Goal: Entertainment & Leisure: Consume media (video, audio)

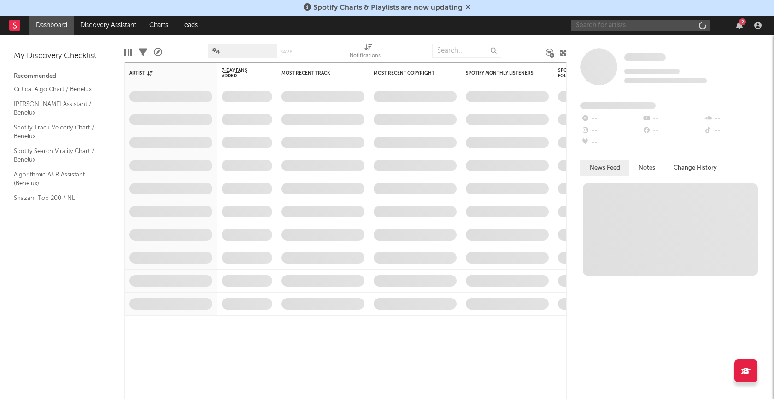
click at [611, 22] on input "text" at bounding box center [640, 26] width 138 height 12
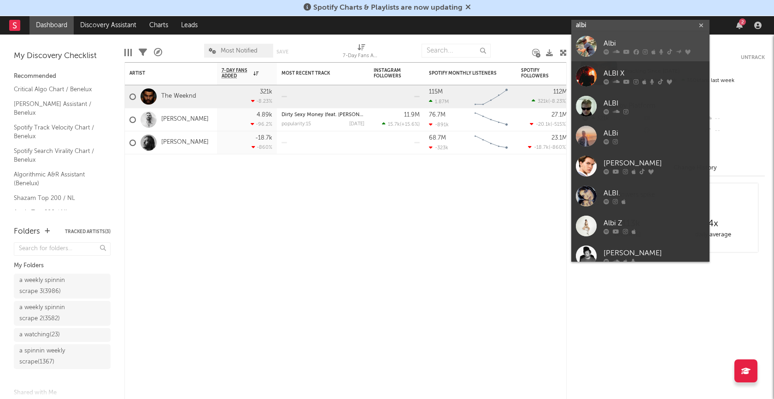
type input "albi"
click at [612, 42] on div "Albi" at bounding box center [653, 43] width 101 height 11
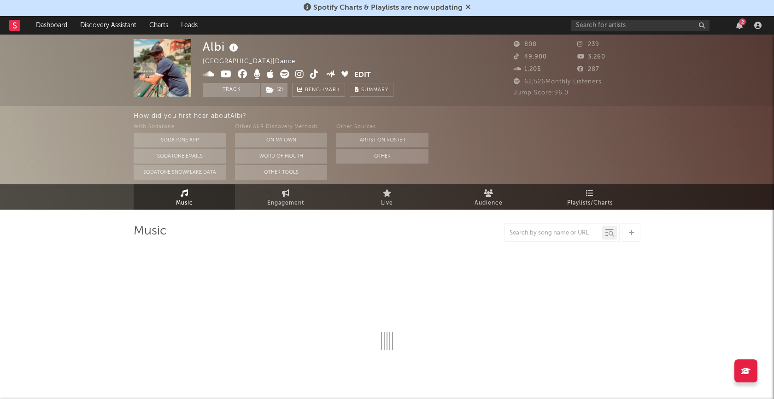
select select "6m"
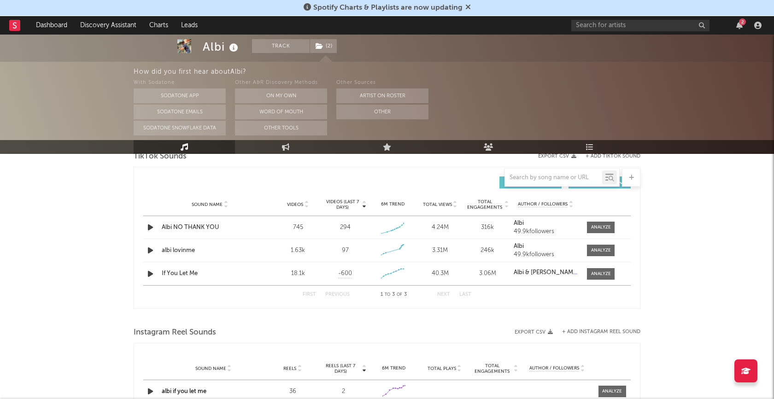
scroll to position [645, 0]
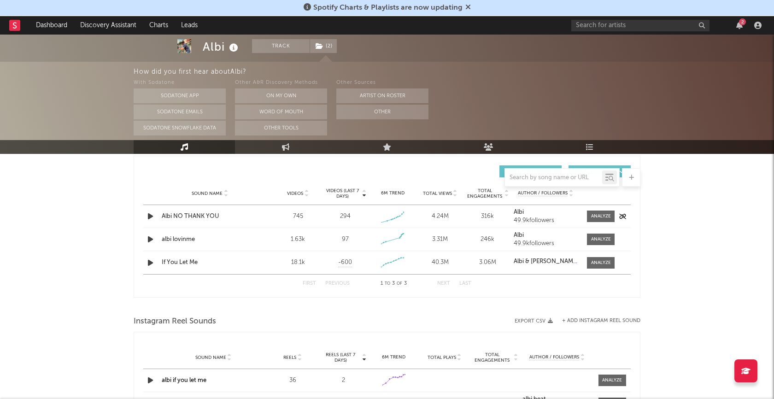
click at [150, 213] on icon "button" at bounding box center [151, 216] width 10 height 12
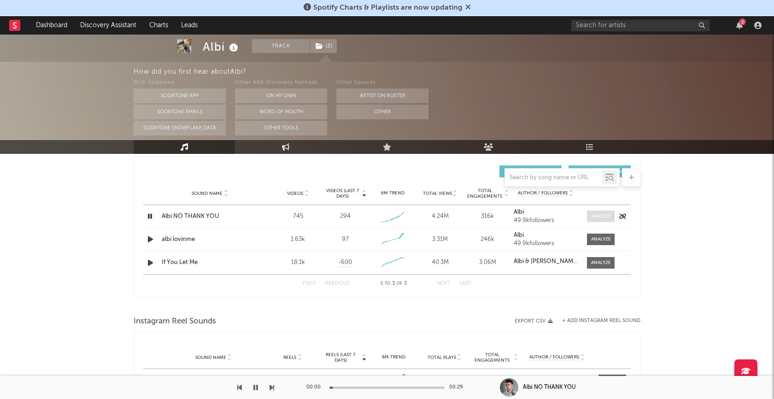
click at [598, 213] on div at bounding box center [601, 216] width 20 height 7
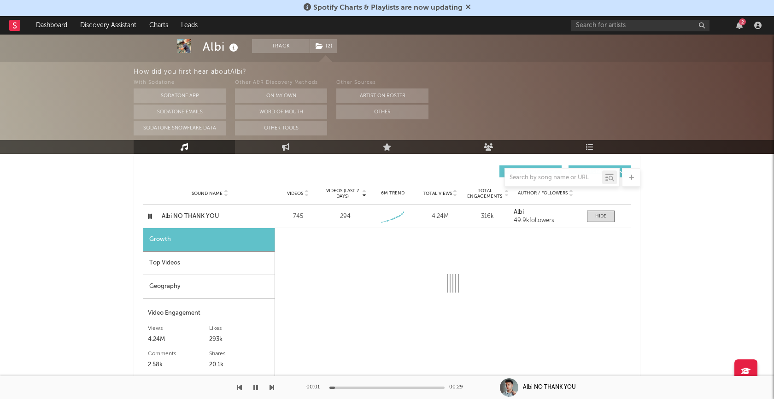
select select "1w"
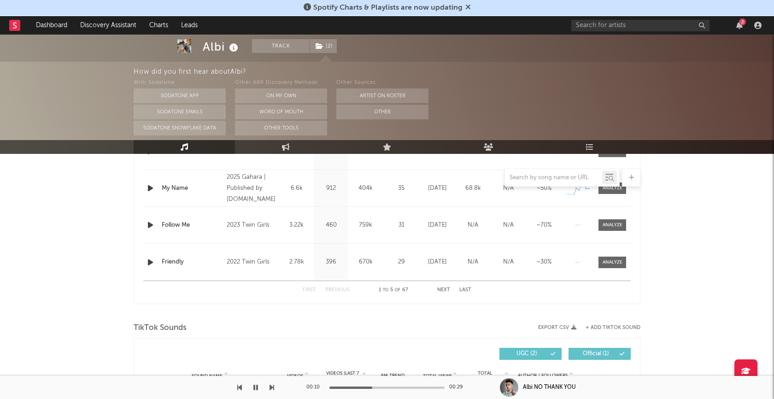
scroll to position [657, 0]
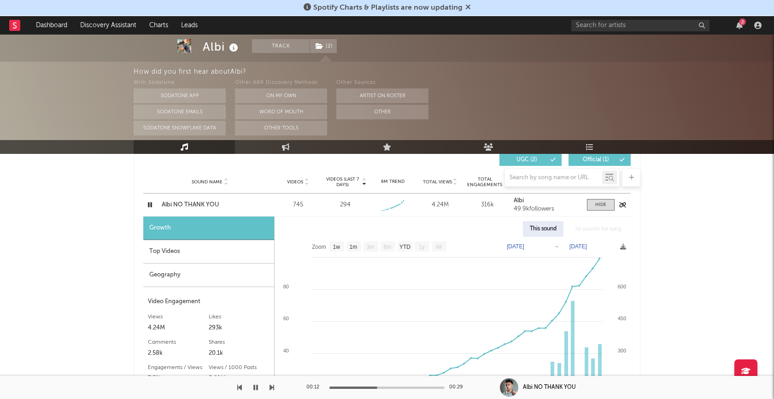
click at [150, 204] on icon "button" at bounding box center [150, 205] width 9 height 12
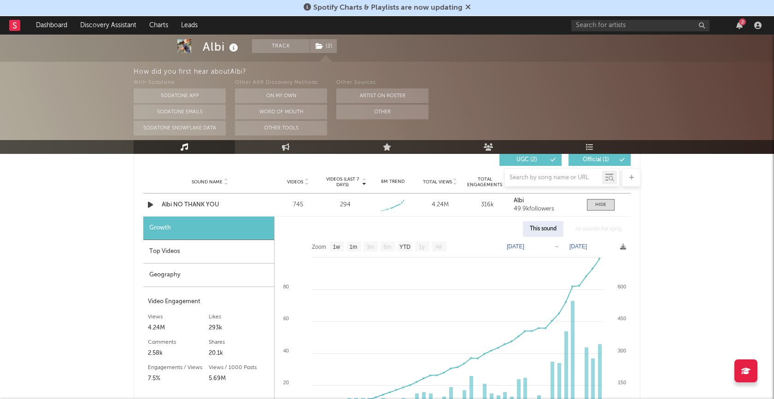
click at [660, 242] on div "Albi Track ( 2 ) Italy | Dance Edit Track ( 2 ) Benchmark Summary 808 239 49,90…" at bounding box center [387, 219] width 774 height 1682
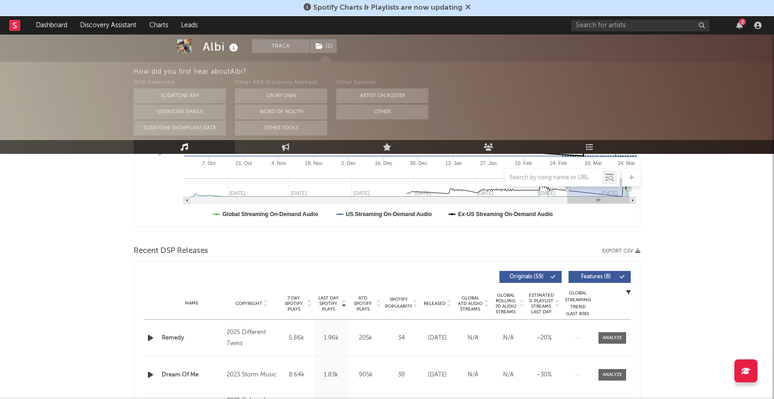
scroll to position [0, 0]
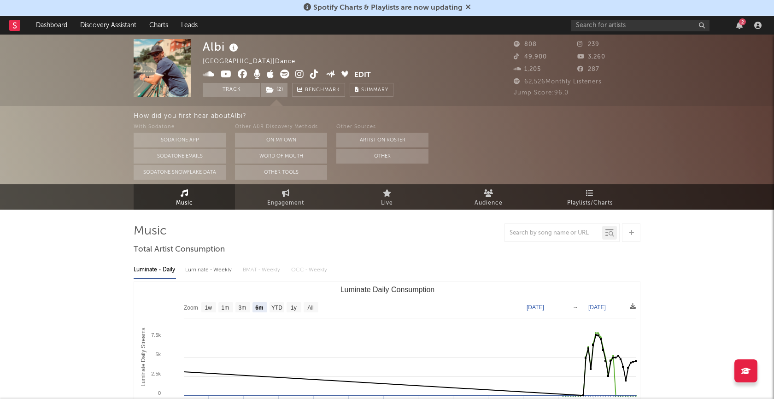
click at [10, 24] on rect at bounding box center [14, 25] width 11 height 11
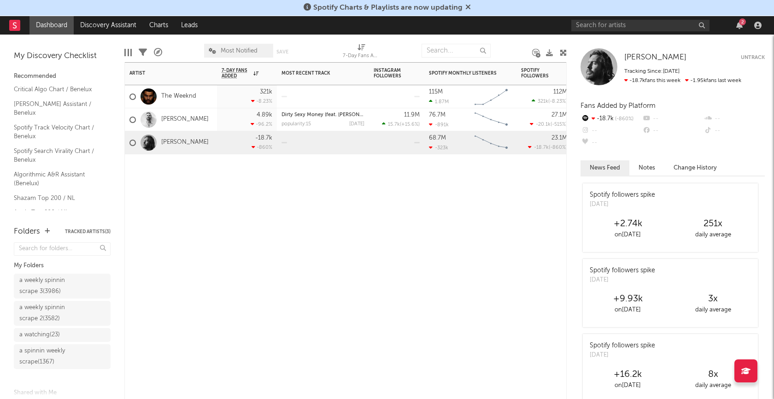
click at [281, 238] on div "Artist Notifications 7-Day Fans Added WoW % Change Most Recent Track Popularity…" at bounding box center [345, 230] width 442 height 337
click at [320, 237] on div "Artist Notifications 7-Day Fans Added WoW % Change Most Recent Track Popularity…" at bounding box center [345, 230] width 442 height 337
click at [307, 266] on div "Artist Notifications 7-Day Fans Added WoW % Change Most Recent Track Popularity…" at bounding box center [345, 230] width 442 height 337
click at [270, 239] on div "Artist Notifications 7-Day Fans Added WoW % Change Most Recent Track Popularity…" at bounding box center [345, 230] width 442 height 337
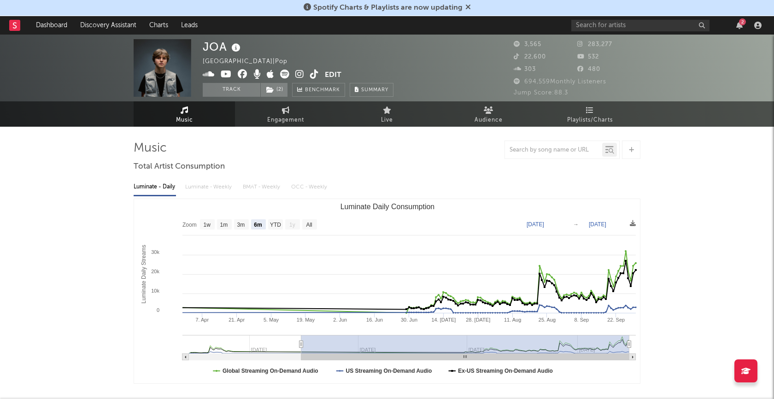
select select "6m"
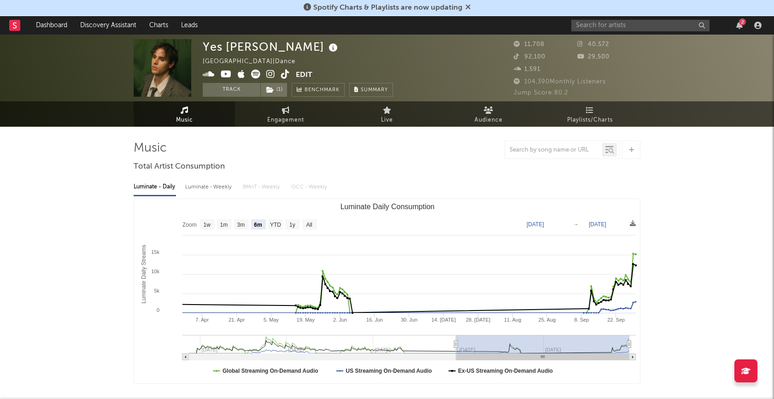
select select "6m"
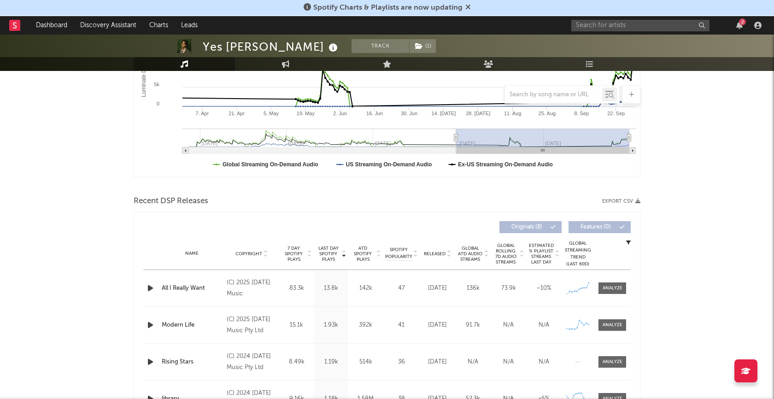
scroll to position [309, 0]
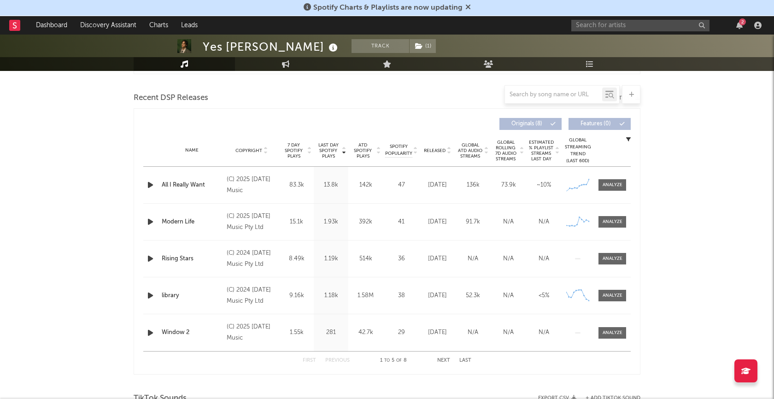
click at [150, 186] on icon "button" at bounding box center [151, 185] width 10 height 12
click at [383, 388] on div at bounding box center [386, 387] width 115 height 2
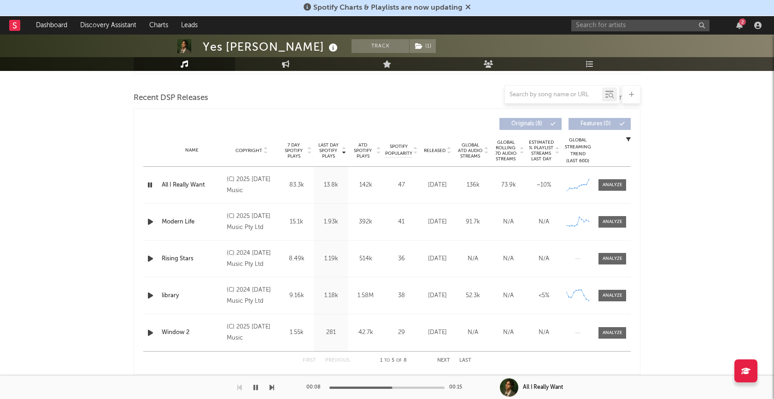
click at [150, 186] on icon "button" at bounding box center [150, 185] width 9 height 12
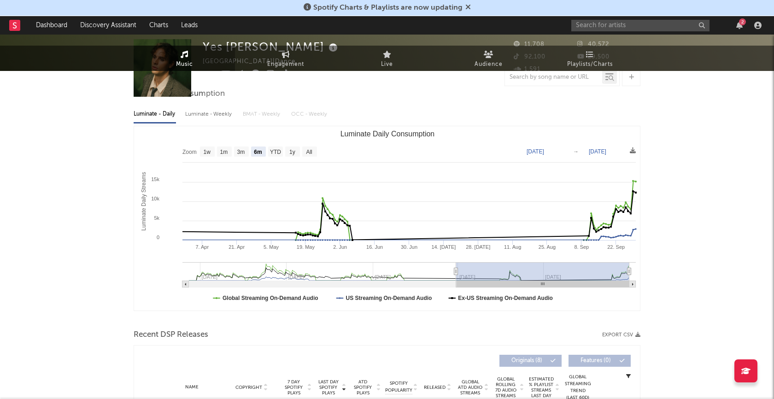
scroll to position [0, 0]
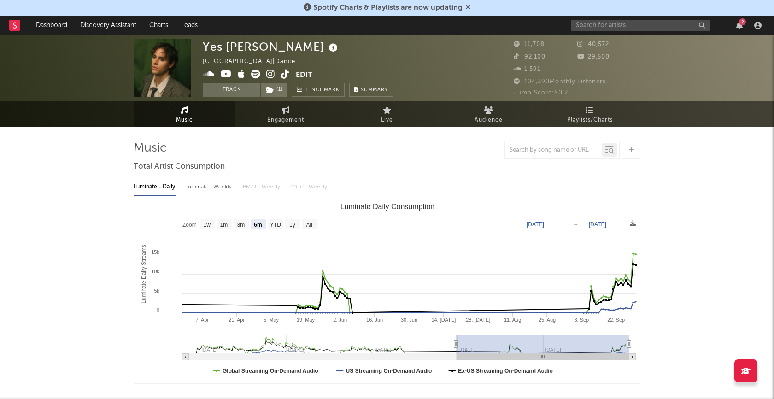
click at [18, 24] on rect at bounding box center [14, 25] width 11 height 11
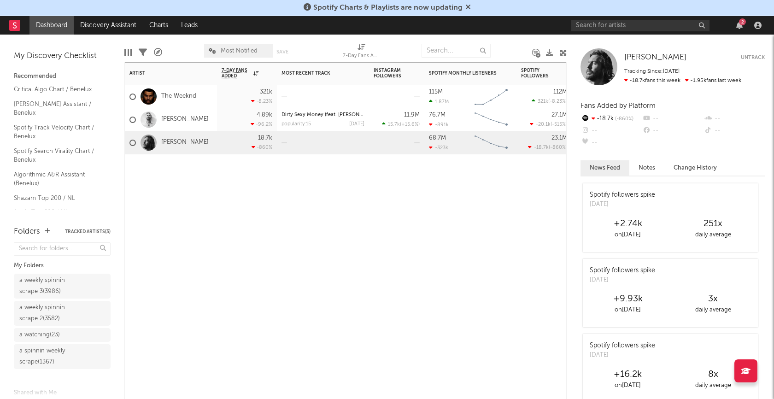
click at [245, 231] on div "Artist Notifications 7-Day Fans Added WoW % Change Most Recent Track Popularity…" at bounding box center [345, 230] width 442 height 337
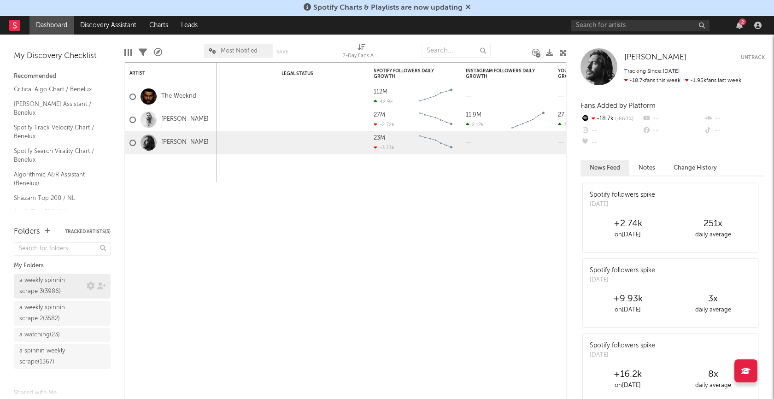
click at [53, 282] on div "a weekly spinnin scrape 3 ( 3986 )" at bounding box center [51, 286] width 65 height 22
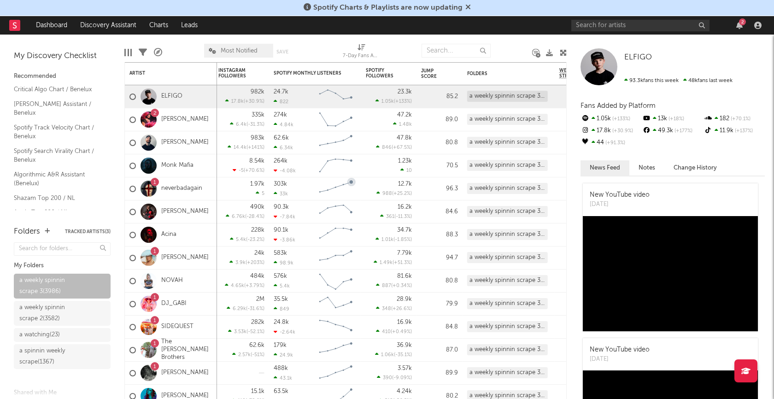
click at [223, 52] on span "Most Notified" at bounding box center [239, 51] width 37 height 6
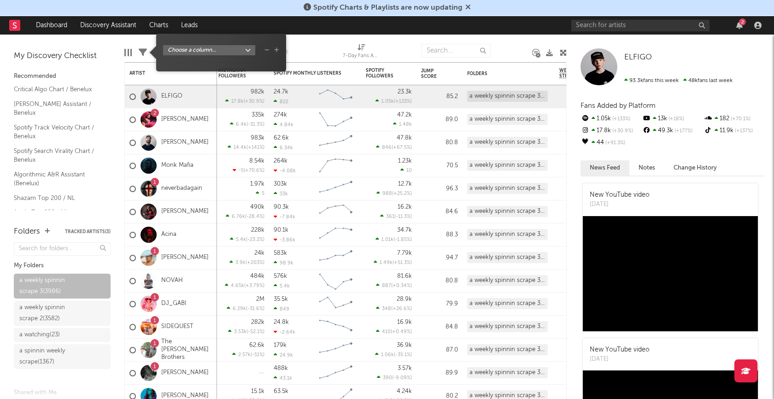
click at [141, 52] on icon at bounding box center [143, 52] width 8 height 8
click at [250, 52] on body "Spotify Charts & Playlists are now updating Dashboard Discovery Assistant Chart…" at bounding box center [387, 199] width 774 height 399
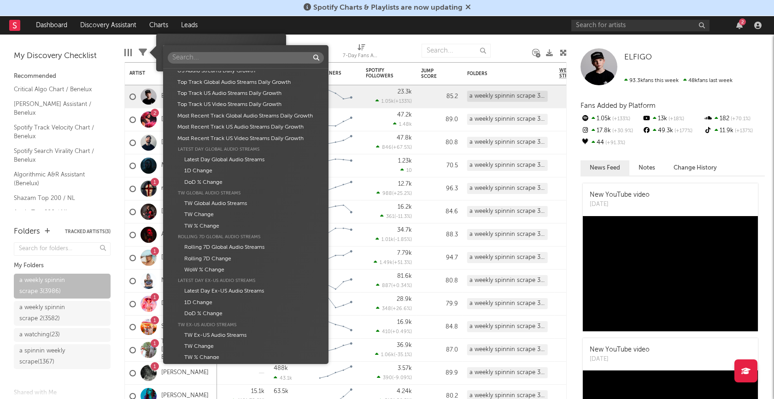
scroll to position [547, 0]
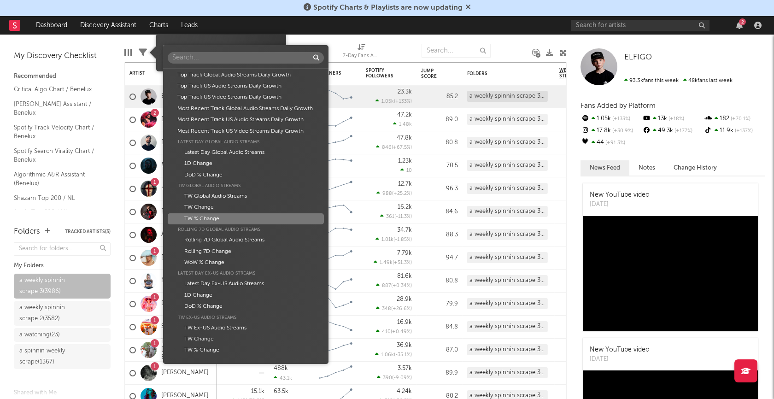
click at [221, 217] on div "TW % Change" at bounding box center [246, 218] width 156 height 11
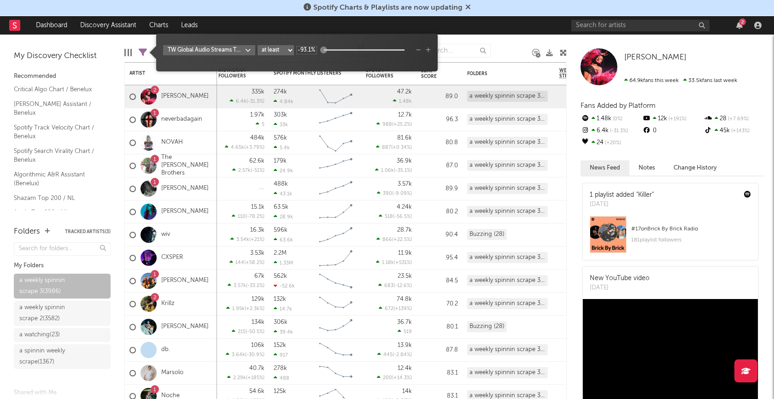
type input "1.54k%"
click at [325, 52] on div at bounding box center [323, 50] width 7 height 7
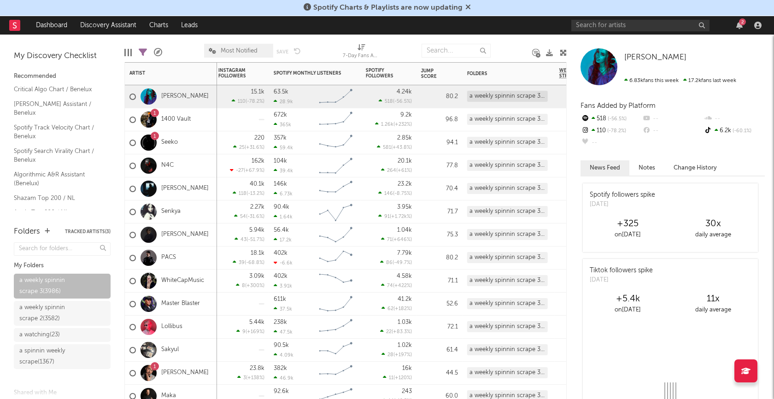
click at [199, 189] on div "[PERSON_NAME]" at bounding box center [171, 188] width 92 height 23
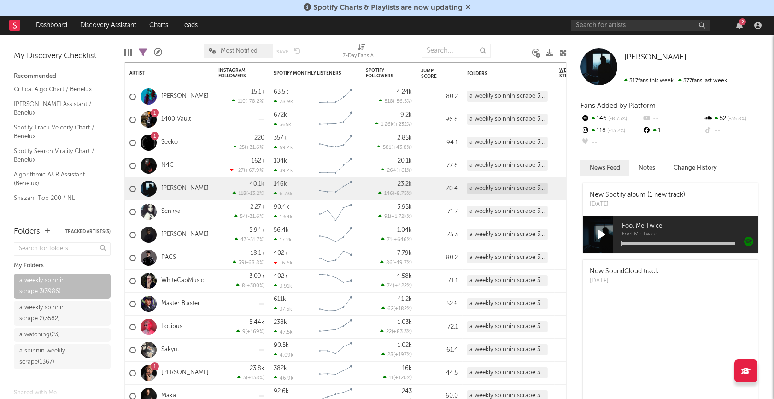
click at [597, 233] on icon at bounding box center [601, 234] width 8 height 10
click at [654, 243] on div at bounding box center [678, 243] width 113 height 2
click at [685, 243] on div at bounding box center [678, 243] width 113 height 2
click at [605, 233] on div at bounding box center [600, 234] width 37 height 37
click at [604, 233] on div at bounding box center [600, 234] width 37 height 37
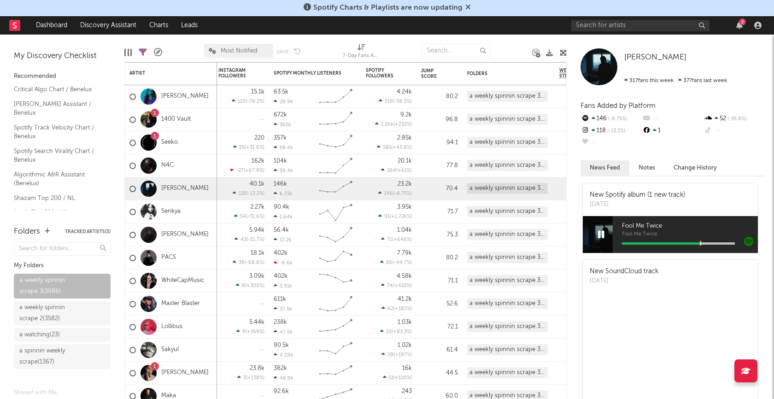
click at [599, 232] on icon at bounding box center [601, 234] width 6 height 10
click at [205, 213] on div "Senkya" at bounding box center [171, 211] width 92 height 23
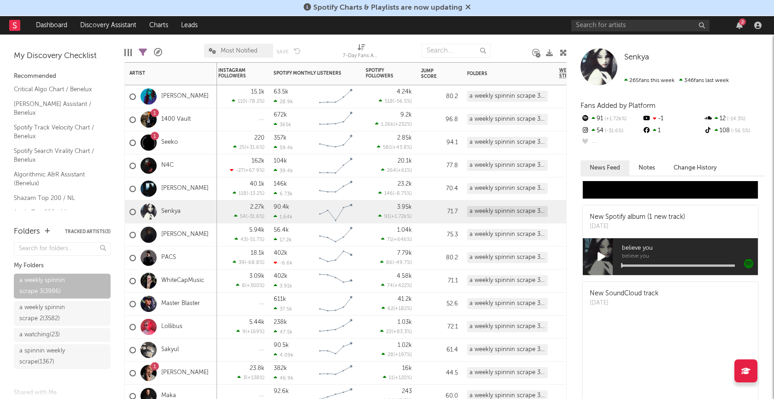
scroll to position [228, 0]
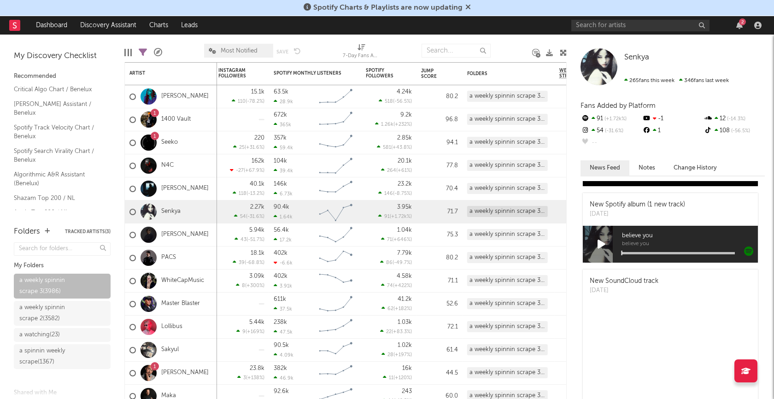
click at [601, 243] on icon at bounding box center [601, 244] width 8 height 10
click at [646, 252] on div at bounding box center [678, 253] width 113 height 2
click at [600, 243] on icon at bounding box center [601, 244] width 6 height 10
click at [203, 238] on div "[PERSON_NAME]" at bounding box center [171, 234] width 92 height 23
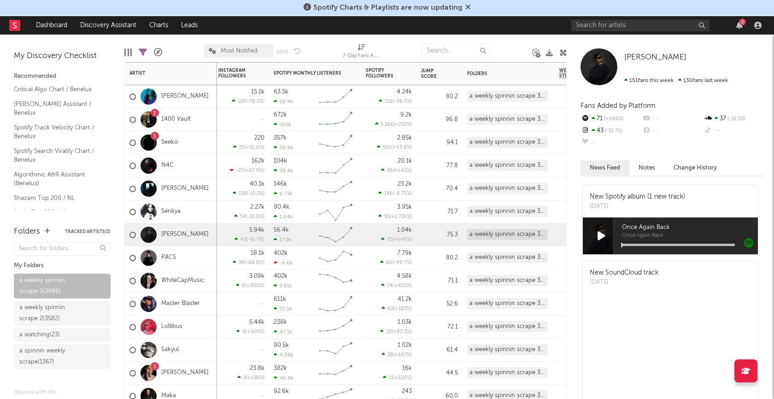
scroll to position [178, 0]
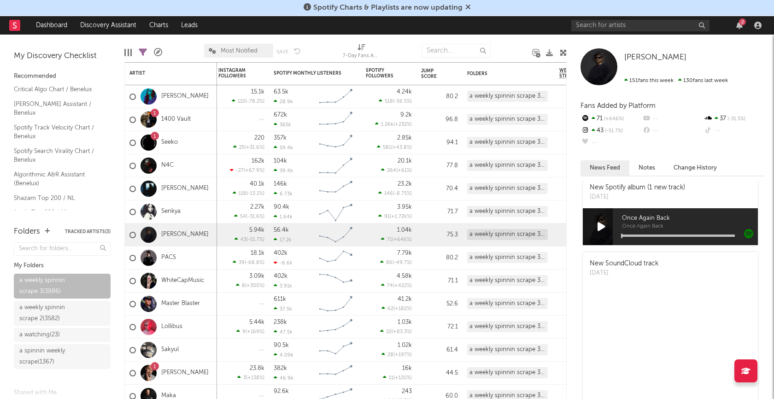
click at [600, 225] on icon at bounding box center [601, 226] width 8 height 10
click at [656, 235] on div at bounding box center [678, 235] width 113 height 2
click at [604, 223] on icon at bounding box center [601, 226] width 6 height 10
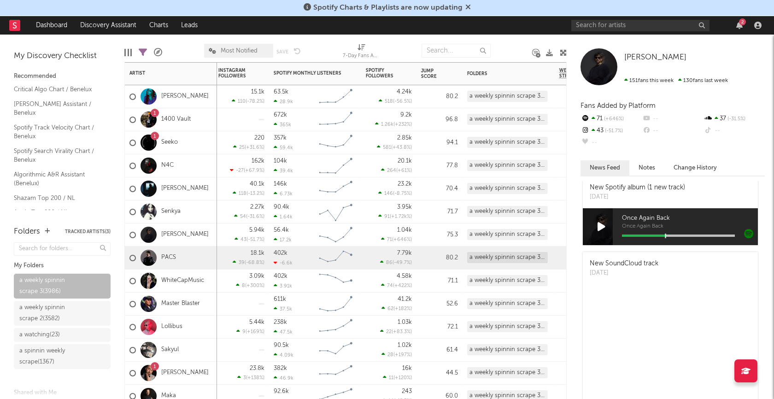
click at [191, 259] on div "PACS" at bounding box center [171, 257] width 92 height 23
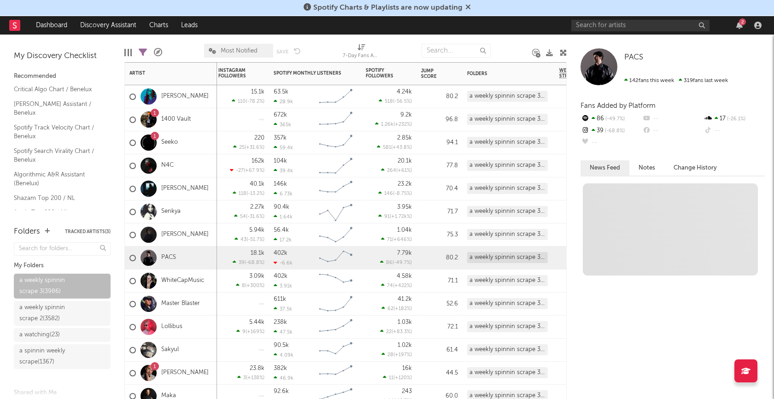
scroll to position [0, 0]
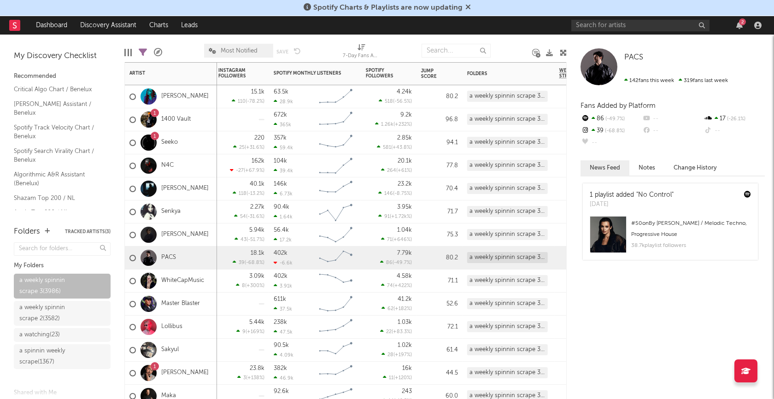
click at [200, 237] on div "[PERSON_NAME]" at bounding box center [171, 234] width 92 height 23
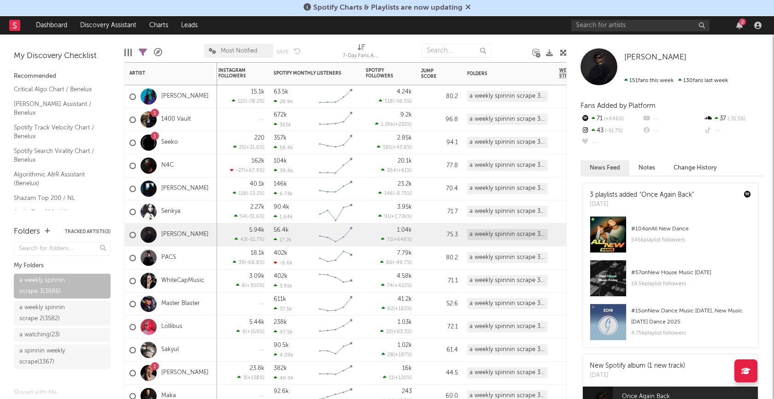
click at [206, 283] on div "WhiteCapMusic" at bounding box center [171, 280] width 92 height 23
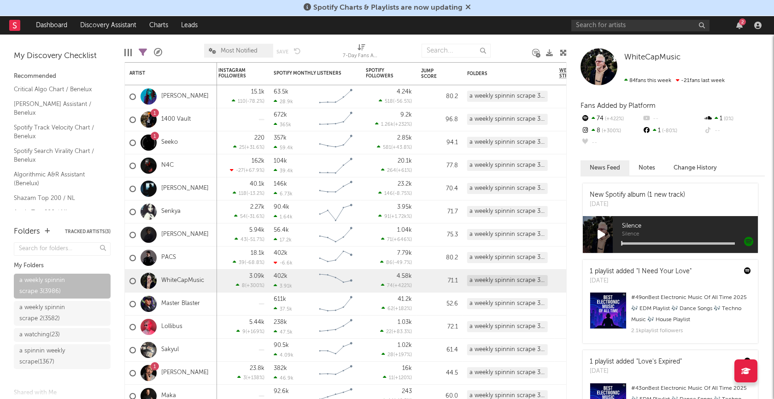
click at [600, 235] on icon at bounding box center [601, 234] width 8 height 10
click at [600, 233] on icon at bounding box center [601, 234] width 6 height 10
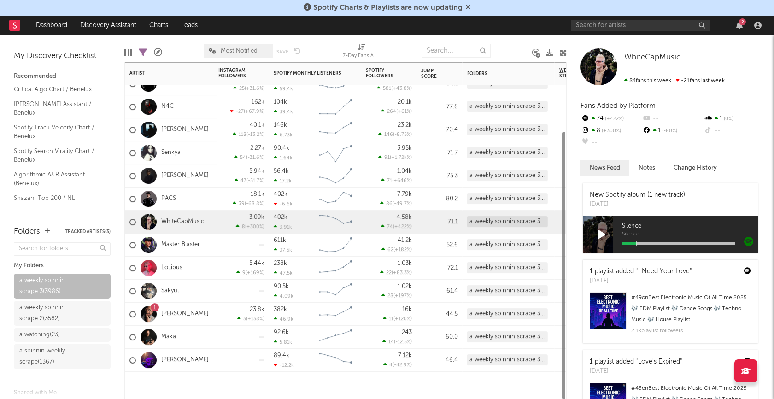
click at [204, 243] on div "Master Blaster" at bounding box center [171, 244] width 92 height 23
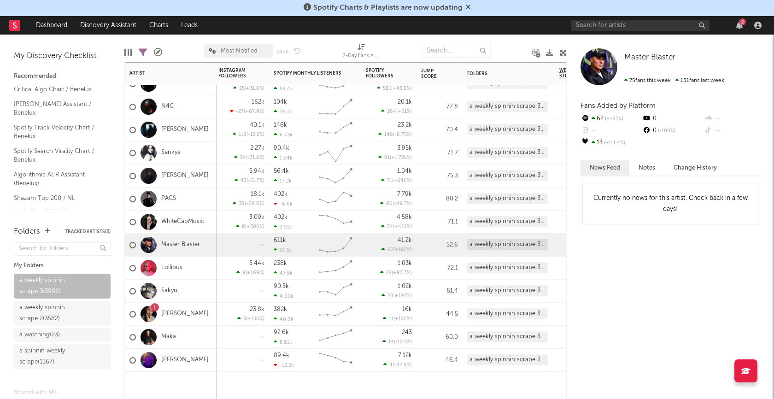
click at [211, 267] on div "Lollibus" at bounding box center [171, 267] width 92 height 23
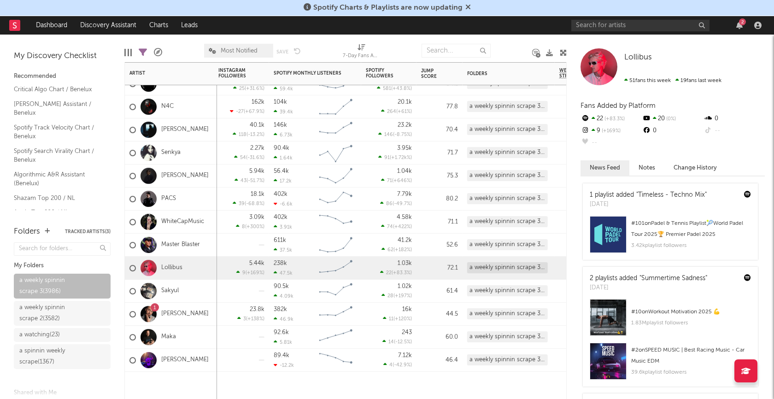
click at [198, 285] on div "Sakyul" at bounding box center [171, 290] width 92 height 23
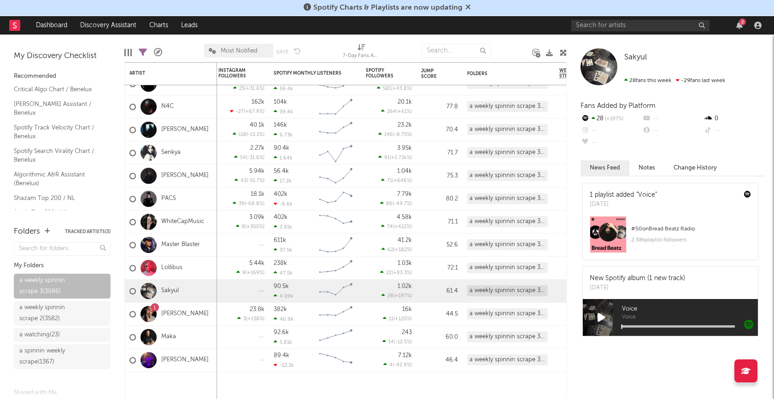
click at [601, 315] on icon at bounding box center [601, 317] width 8 height 10
click at [660, 326] on div at bounding box center [678, 326] width 113 height 2
click at [207, 314] on div "1 [PERSON_NAME]" at bounding box center [171, 314] width 92 height 23
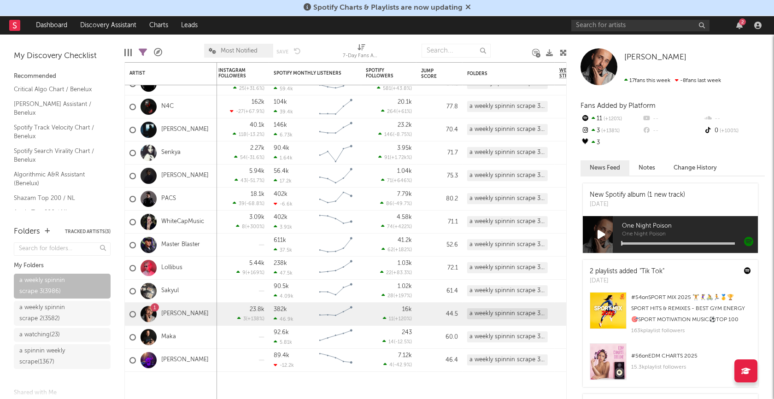
click at [599, 233] on icon at bounding box center [601, 234] width 8 height 10
click at [599, 233] on icon at bounding box center [601, 234] width 6 height 10
click at [194, 201] on div "PACS" at bounding box center [171, 198] width 92 height 23
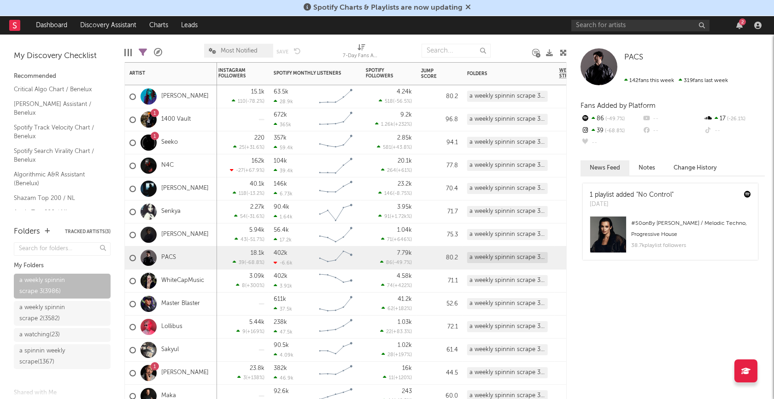
click at [194, 163] on div "N4C" at bounding box center [171, 165] width 92 height 23
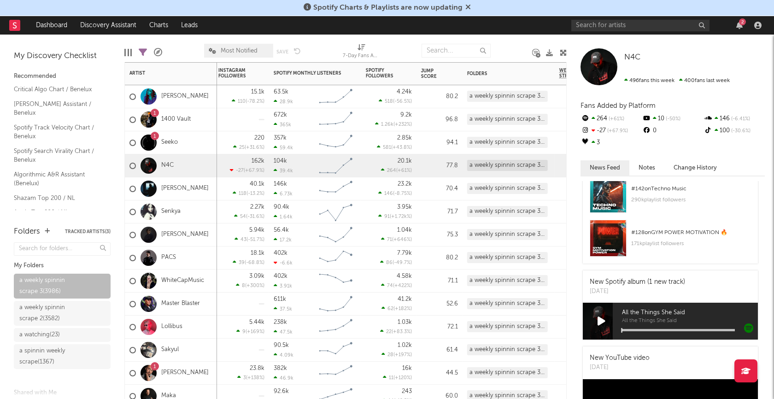
scroll to position [392, 0]
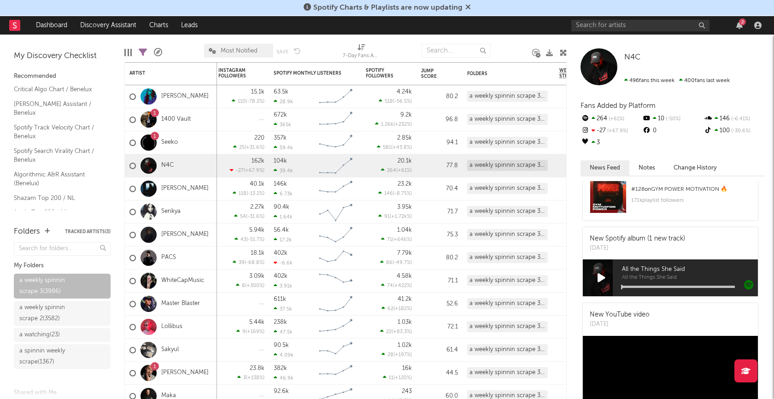
click at [604, 276] on icon at bounding box center [601, 278] width 8 height 10
click at [657, 287] on div at bounding box center [678, 286] width 113 height 2
click at [605, 279] on div at bounding box center [600, 277] width 37 height 37
click at [603, 279] on icon at bounding box center [601, 278] width 6 height 10
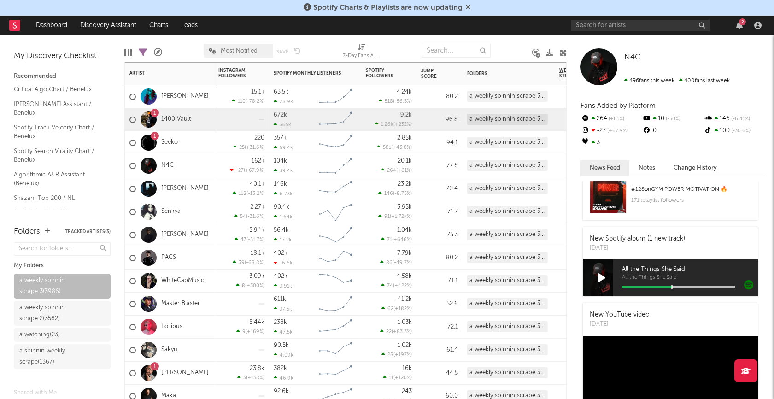
click at [207, 119] on div "1 1400 Vault" at bounding box center [171, 119] width 92 height 23
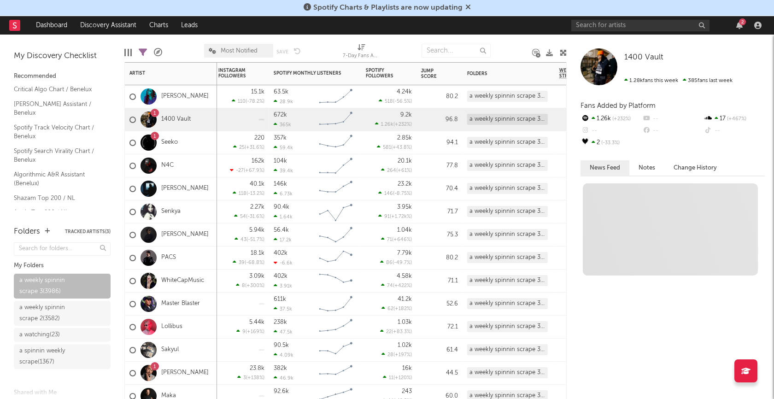
scroll to position [0, 0]
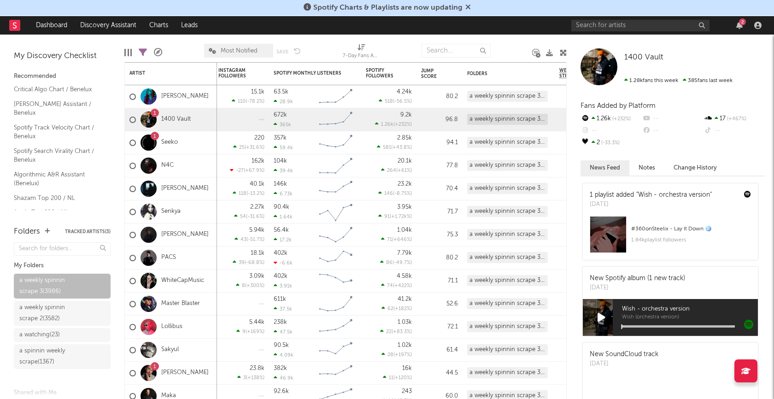
click at [595, 315] on div at bounding box center [600, 317] width 37 height 37
click at [601, 317] on icon at bounding box center [601, 317] width 8 height 10
click at [655, 327] on div "Wish - orchestra version Wish (orchestra version)" at bounding box center [684, 317] width 145 height 37
click at [655, 326] on div at bounding box center [678, 326] width 113 height 2
click at [599, 318] on icon at bounding box center [601, 317] width 6 height 10
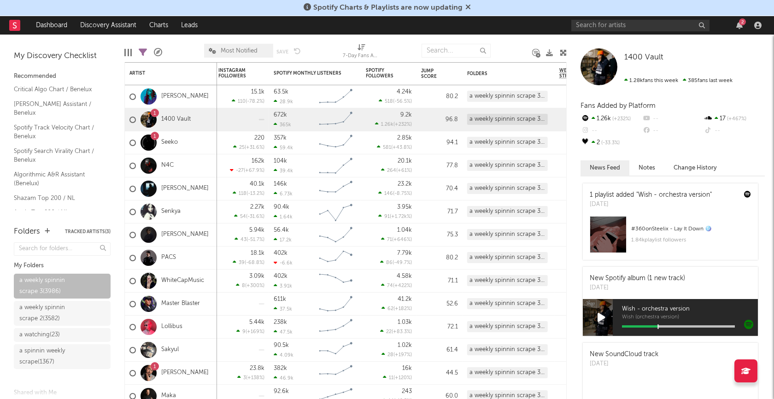
click at [143, 49] on icon at bounding box center [143, 52] width 8 height 8
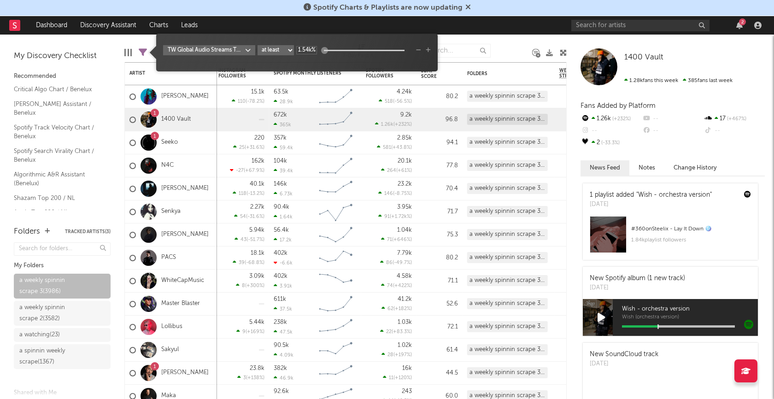
click at [324, 52] on div at bounding box center [323, 50] width 7 height 7
click at [324, 51] on div at bounding box center [323, 50] width 7 height 7
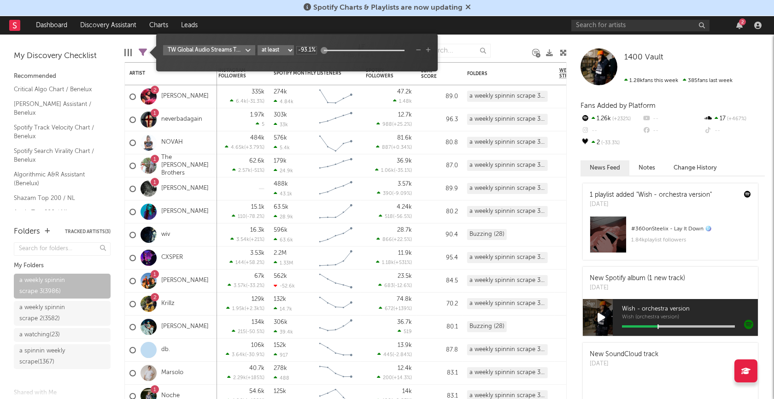
click at [302, 51] on input "-93.1%" at bounding box center [306, 50] width 21 height 8
type input "200%"
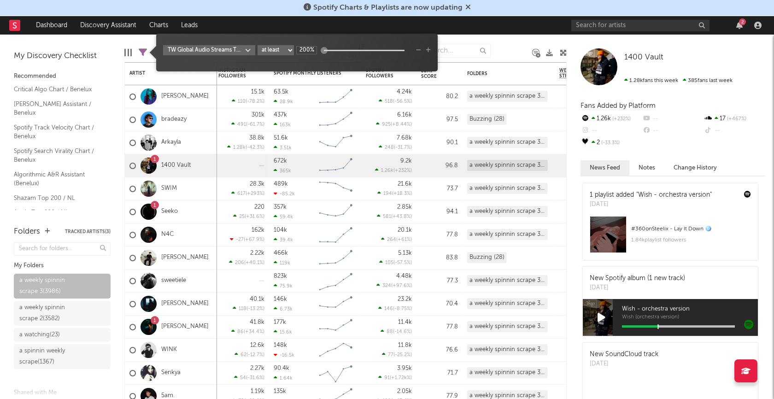
click at [506, 47] on div at bounding box center [511, 50] width 28 height 23
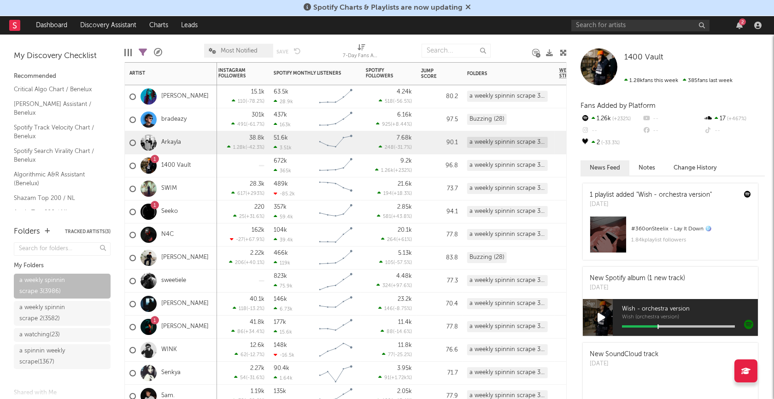
click at [193, 142] on div "Arkayla" at bounding box center [171, 142] width 92 height 23
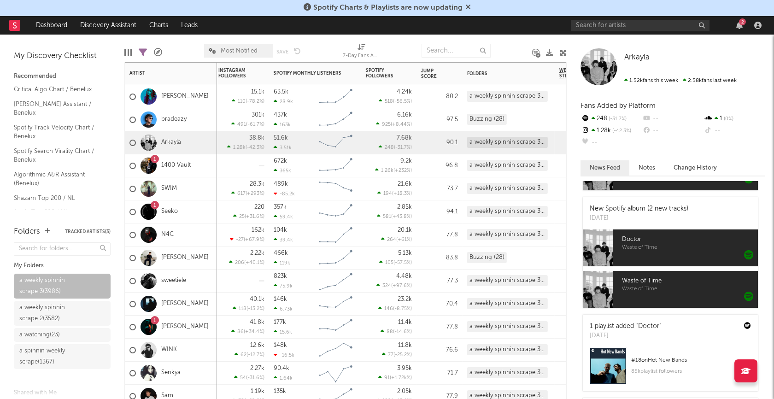
scroll to position [100, 0]
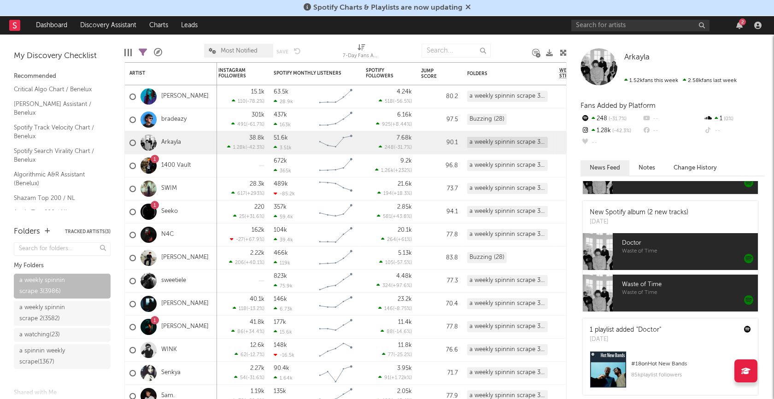
click at [605, 252] on div at bounding box center [600, 251] width 37 height 37
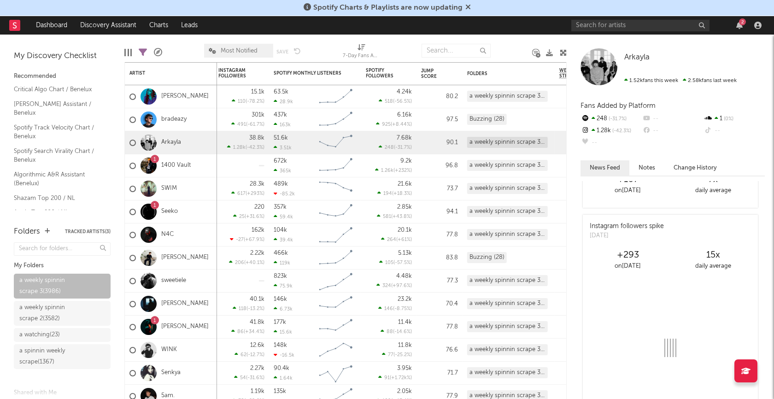
scroll to position [809, 0]
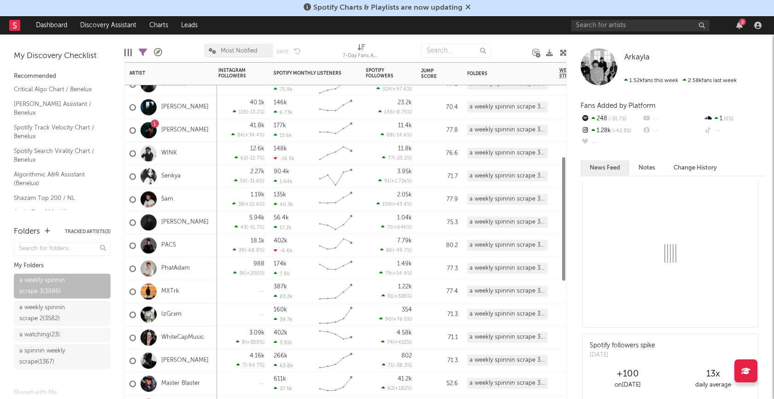
click at [201, 160] on div "WINK" at bounding box center [171, 153] width 92 height 23
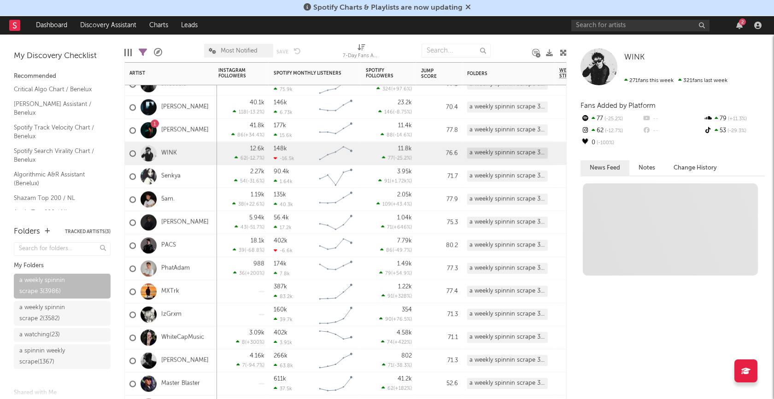
scroll to position [0, 0]
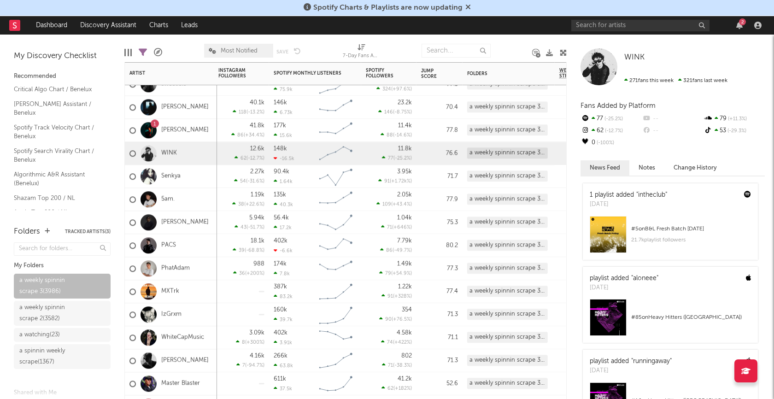
click at [201, 176] on div "Senkya" at bounding box center [171, 176] width 92 height 23
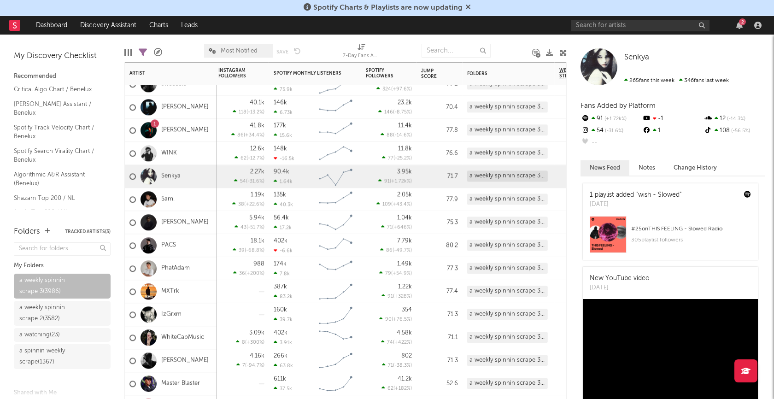
click at [194, 205] on div "5am." at bounding box center [171, 199] width 92 height 23
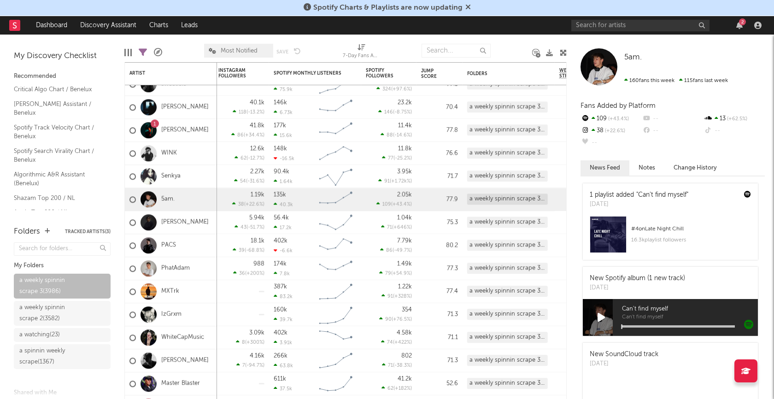
click at [601, 317] on icon at bounding box center [601, 317] width 8 height 10
click at [659, 326] on div at bounding box center [678, 326] width 113 height 2
click at [599, 317] on icon at bounding box center [601, 317] width 6 height 10
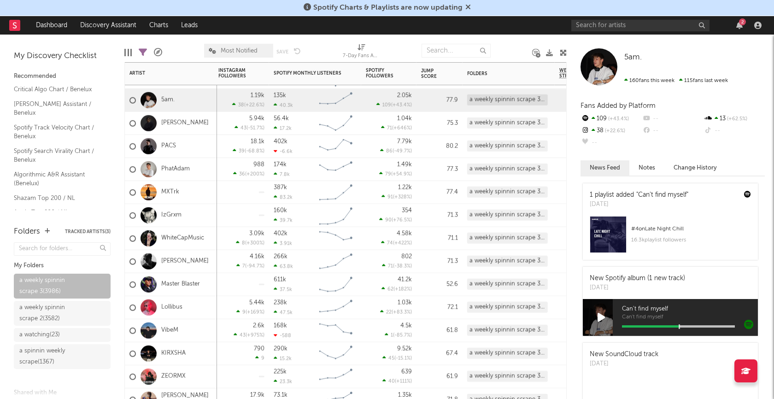
click at [198, 217] on div "IzGrxm" at bounding box center [171, 215] width 92 height 23
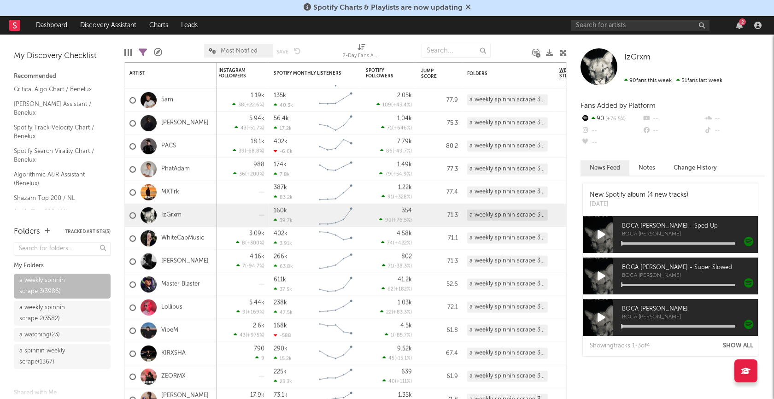
click at [600, 227] on div at bounding box center [600, 234] width 37 height 37
click at [600, 231] on icon at bounding box center [601, 234] width 8 height 10
click at [655, 242] on div at bounding box center [678, 243] width 113 height 2
click at [600, 235] on icon at bounding box center [601, 234] width 6 height 10
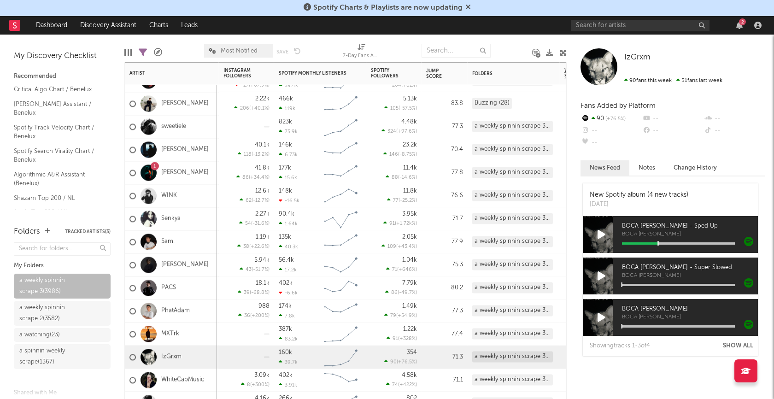
click at [205, 261] on div "[PERSON_NAME]" at bounding box center [171, 264] width 92 height 23
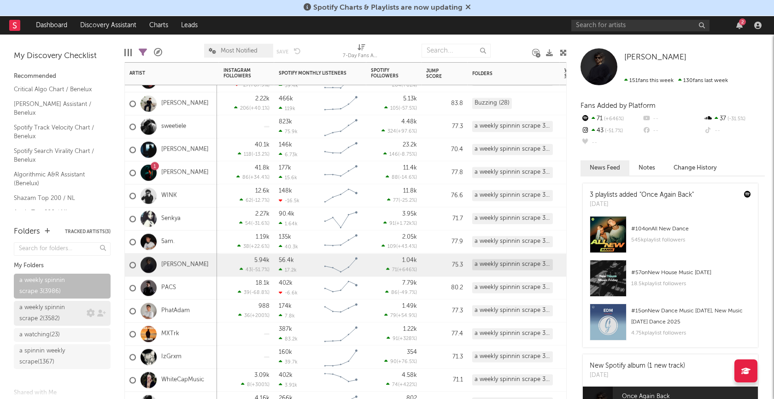
scroll to position [41, 0]
